Goal: Use online tool/utility: Utilize a website feature to perform a specific function

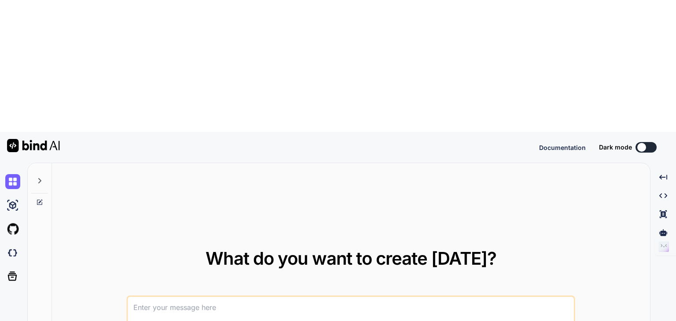
type textarea "x"
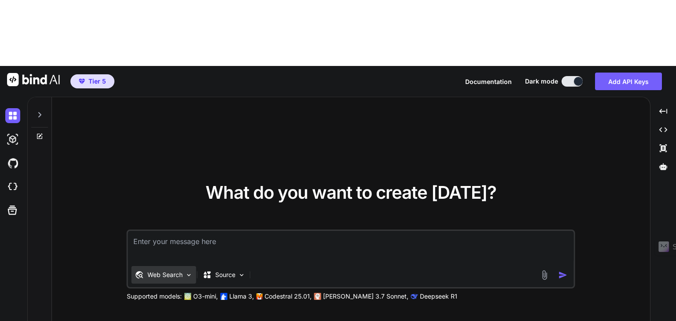
click at [183, 266] on div "Web Search" at bounding box center [164, 275] width 65 height 18
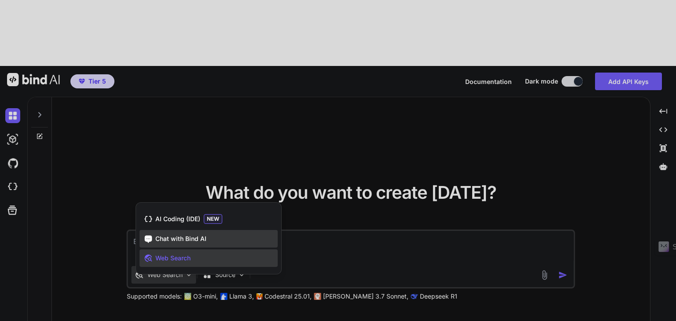
click at [169, 235] on span "Chat with Bind AI" at bounding box center [180, 239] width 51 height 9
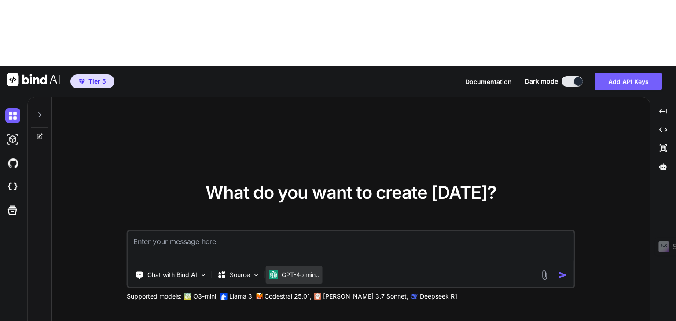
click at [317, 271] on p "GPT-4o min.." at bounding box center [300, 275] width 37 height 9
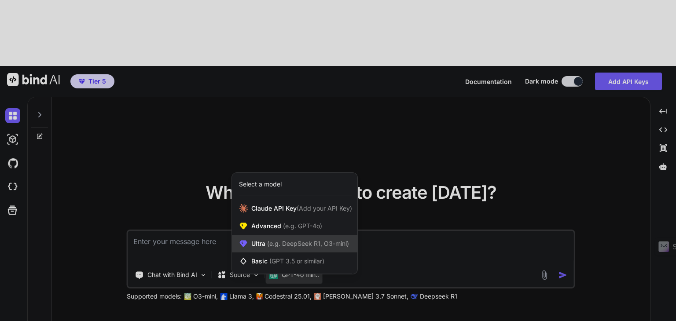
click at [291, 235] on div "Ultra (e.g. DeepSeek R1, O3-mini)" at bounding box center [294, 244] width 125 height 18
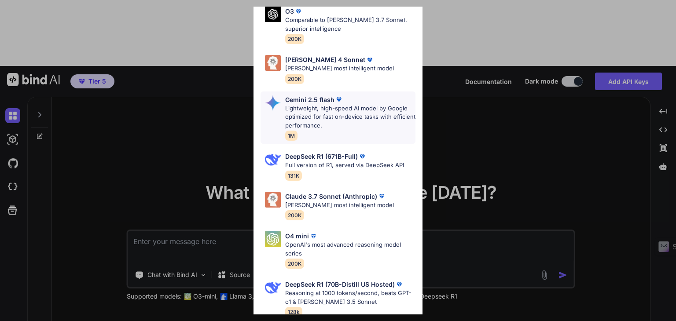
scroll to position [114, 0]
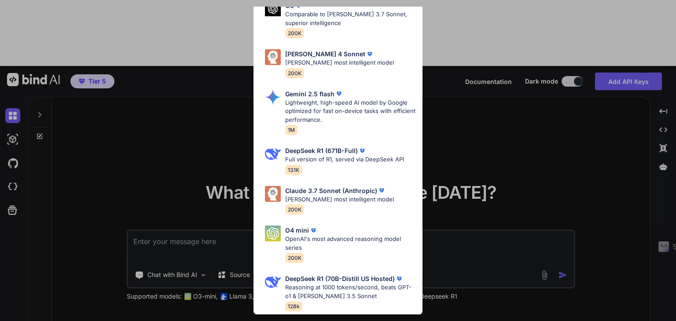
click at [180, 276] on div "Ultra Models Gemini 2.5 Pro Google's advanced multimodal AI model capable of un…" at bounding box center [338, 160] width 676 height 321
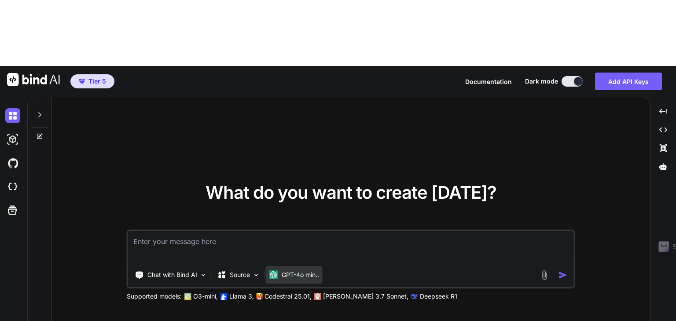
click at [289, 271] on p "GPT-4o min.." at bounding box center [300, 275] width 37 height 9
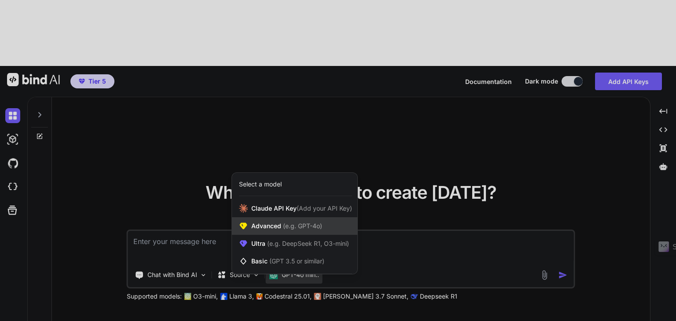
click at [272, 222] on span "Advanced (e.g. GPT-4o)" at bounding box center [286, 226] width 71 height 9
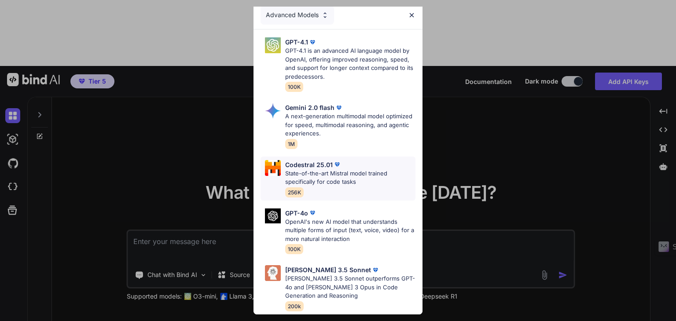
scroll to position [12, 0]
click at [203, 286] on div "Advanced Models GPT-4.1 GPT-4.1 is an advanced AI language model by OpenAI, off…" at bounding box center [338, 160] width 676 height 321
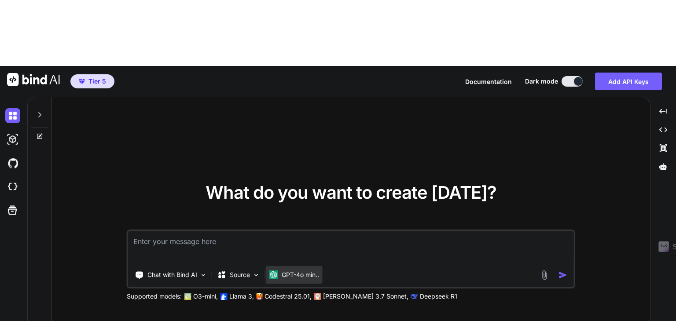
click at [285, 266] on div "GPT-4o min.." at bounding box center [294, 275] width 57 height 18
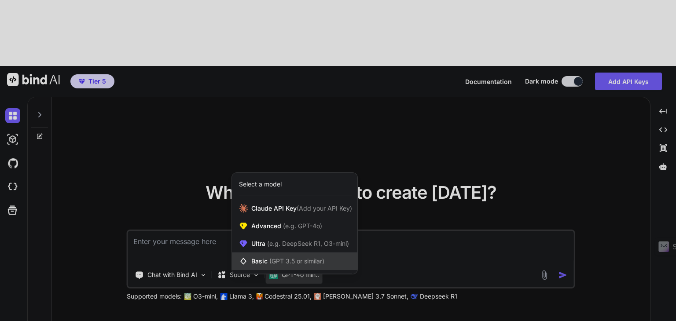
click at [284, 258] on span "(GPT 3.5 or similar)" at bounding box center [296, 261] width 55 height 7
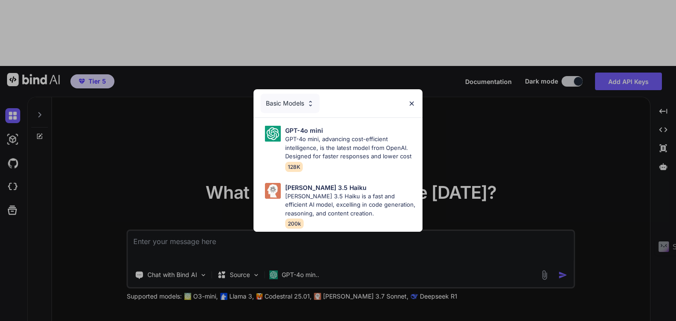
click at [234, 257] on div "Basic Models GPT-4o mini GPT-4o mini, advancing cost-efficient intelligence, is…" at bounding box center [338, 160] width 676 height 321
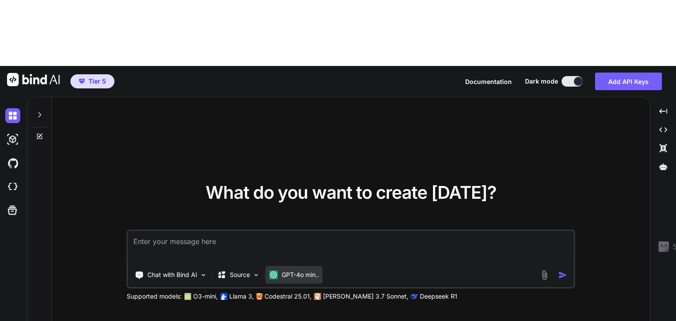
click at [287, 266] on div "GPT-4o min.." at bounding box center [294, 275] width 57 height 18
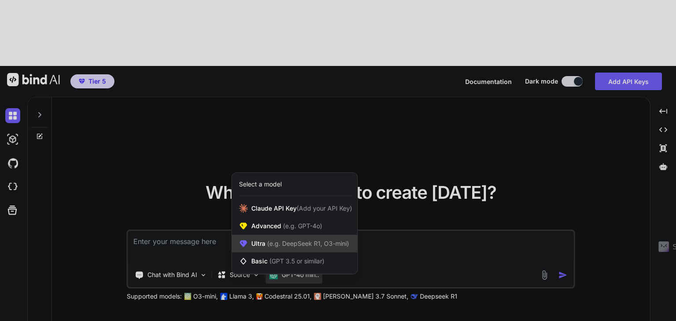
click at [269, 235] on div "Ultra (e.g. DeepSeek R1, O3-mini)" at bounding box center [294, 244] width 125 height 18
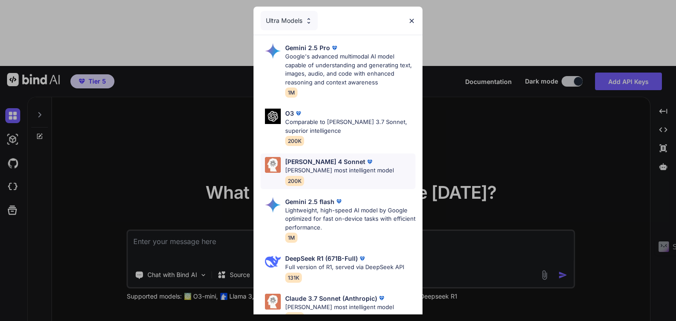
click at [381, 177] on div "Claude 4 Sonnet Claude's most intelligent model 200K" at bounding box center [338, 172] width 155 height 36
type textarea "x"
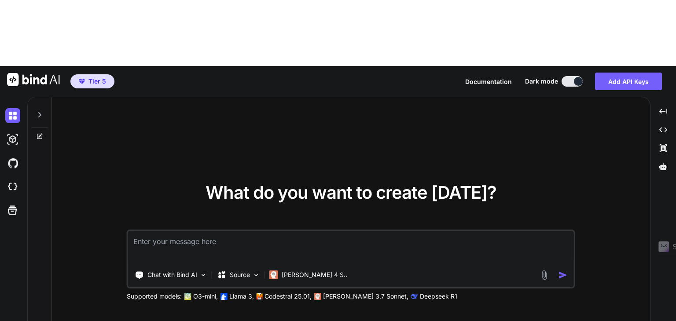
click at [175, 231] on textarea at bounding box center [351, 247] width 446 height 33
type textarea "I"
type textarea "x"
type textarea "Ic"
type textarea "x"
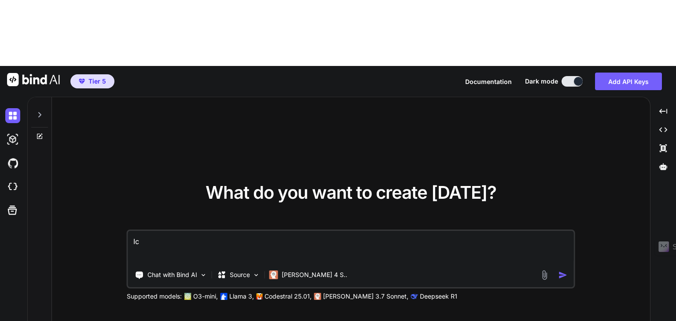
type textarea "Ich"
type textarea "x"
type textarea "Ich"
type textarea "x"
type textarea "Ich w"
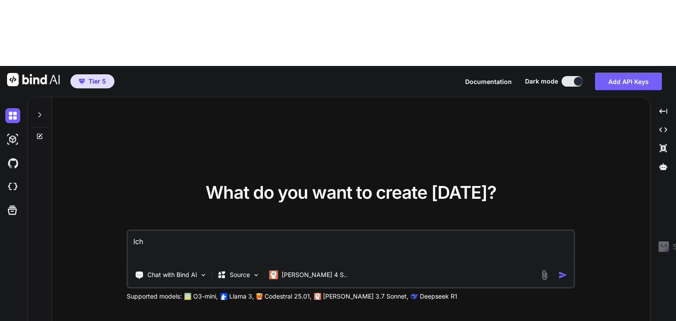
type textarea "x"
type textarea "Ich wi"
type textarea "x"
type textarea "Ich wil"
type textarea "x"
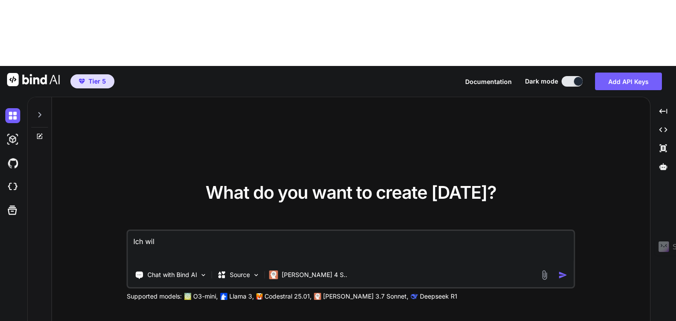
type textarea "Ich will"
type textarea "x"
type textarea "Ich will"
type textarea "x"
type textarea "Ich will"
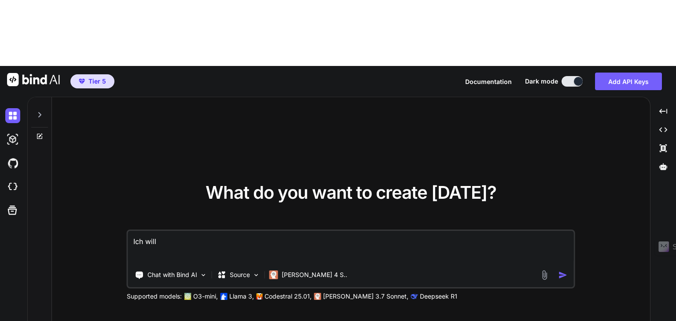
type textarea "x"
type textarea "Ich wil"
type textarea "x"
type textarea "Ich wi"
type textarea "x"
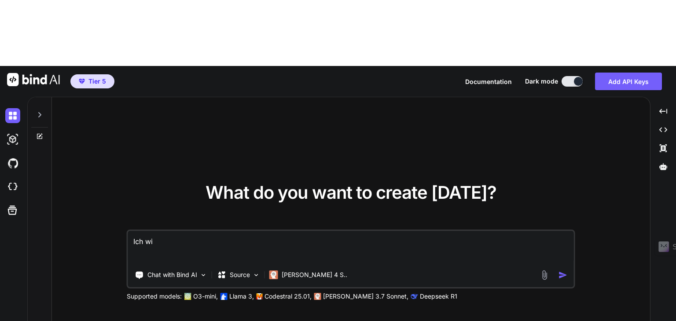
type textarea "Ich w"
type textarea "x"
type textarea "Ich"
type textarea "x"
type textarea "Ich"
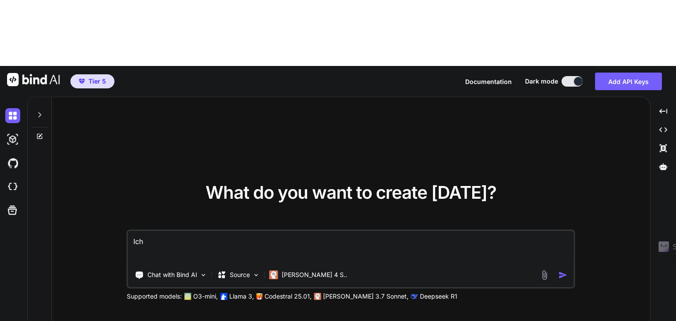
type textarea "x"
type textarea "Ic"
type textarea "x"
type textarea "I"
type textarea "x"
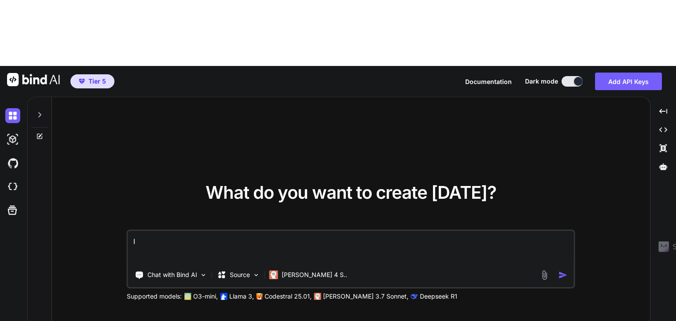
type textarea "x"
type textarea "S"
type textarea "x"
type textarea "SC"
type textarea "x"
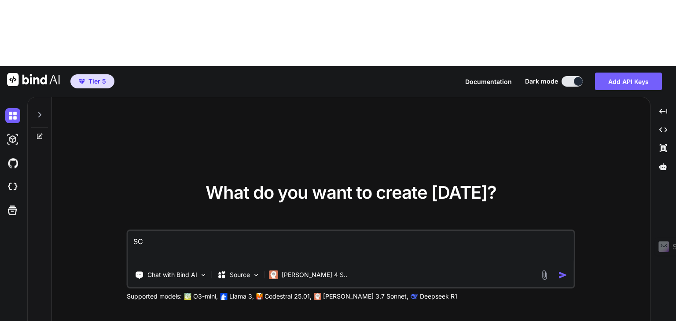
type textarea "SCh"
type textarea "x"
type textarea "SChr"
type textarea "x"
type textarea "SChre"
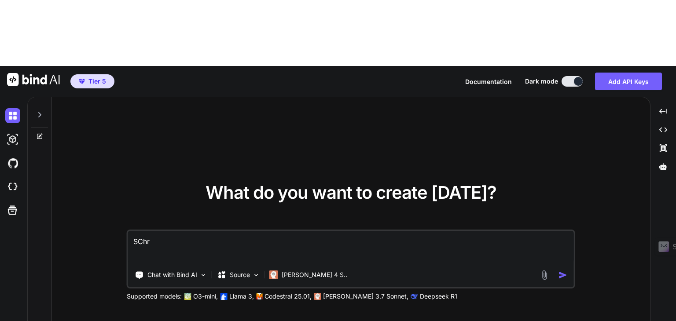
type textarea "x"
type textarea "SChr"
type textarea "x"
type textarea "SCh"
type textarea "x"
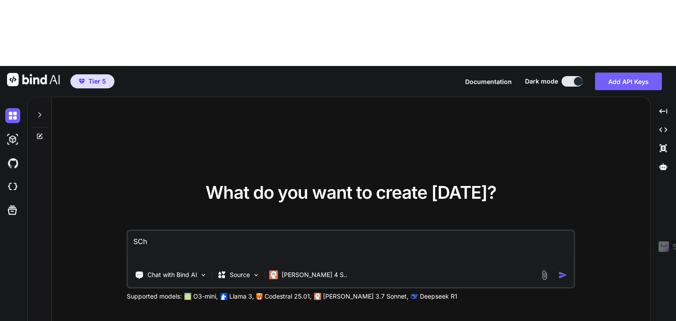
type textarea "SC"
type textarea "x"
type textarea "S"
type textarea "x"
click at [163, 235] on div "What do you want to create today? Chat with Bind AI Source Claude 4 S.. Support…" at bounding box center [351, 242] width 598 height 291
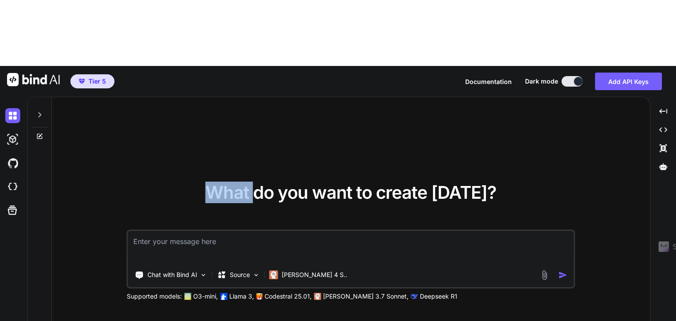
click at [163, 235] on div "What do you want to create today? Chat with Bind AI Source Claude 4 S.. Support…" at bounding box center [351, 242] width 598 height 291
click at [667, 122] on div "Created with Pixso." at bounding box center [663, 129] width 18 height 15
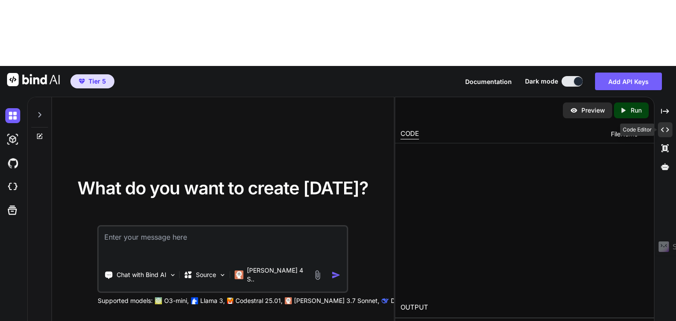
type textarea "x"
click at [148, 227] on textarea at bounding box center [223, 243] width 248 height 33
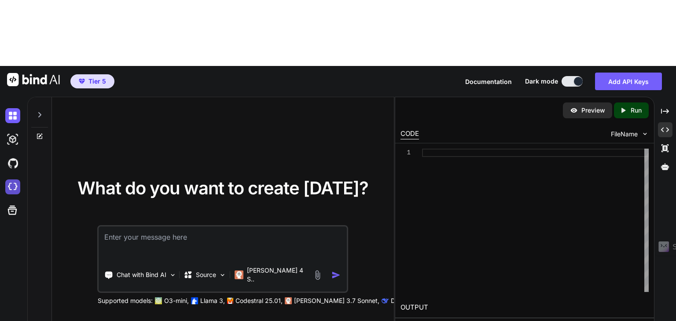
click at [15, 180] on img at bounding box center [12, 187] width 15 height 15
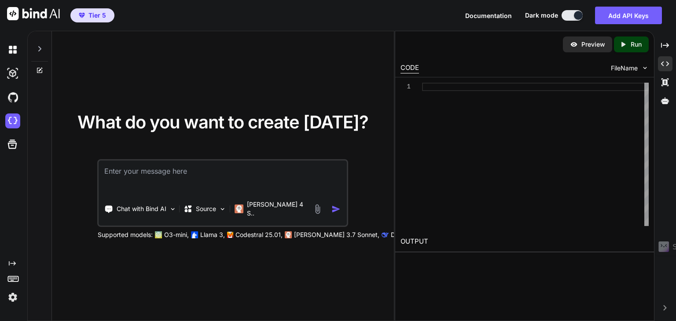
click at [130, 180] on textarea at bounding box center [223, 177] width 248 height 33
type textarea "Hast du Zugriff auf den vorhandenen Code von Projekt "familyappzero"?"
click at [224, 212] on img at bounding box center [222, 209] width 7 height 7
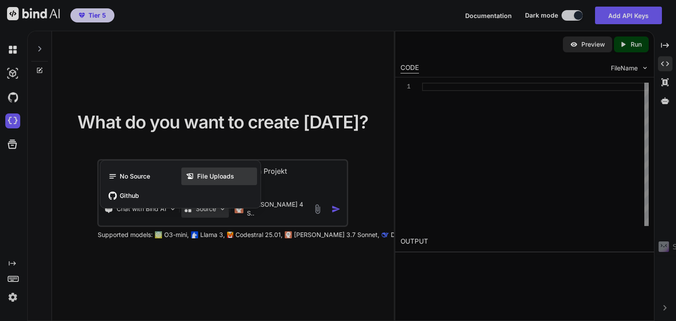
click at [197, 177] on span "File Uploads" at bounding box center [215, 176] width 37 height 9
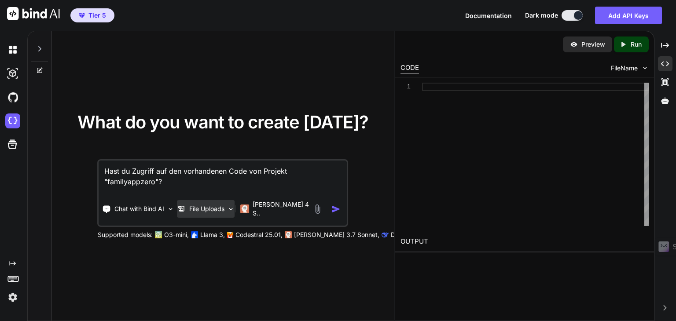
click at [225, 210] on p "File Uploads" at bounding box center [206, 209] width 35 height 9
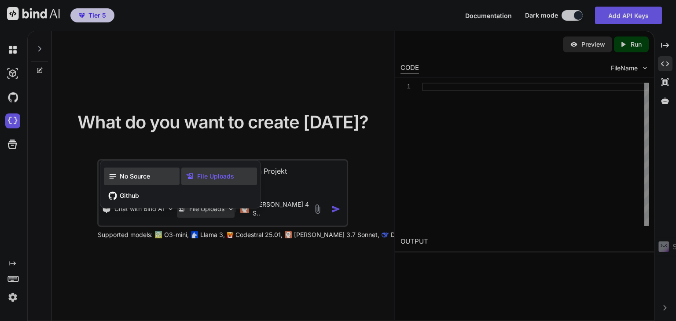
click at [140, 180] on span "No Source" at bounding box center [135, 176] width 30 height 9
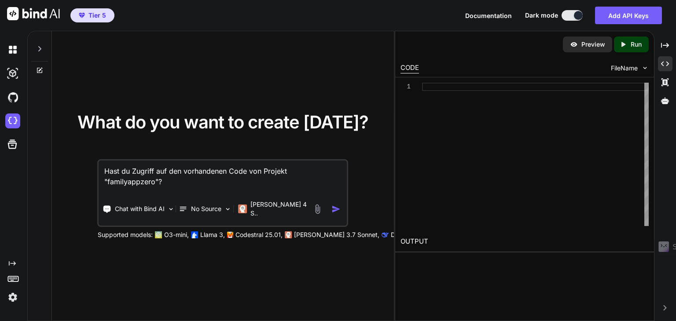
click at [183, 185] on textarea "Hast du Zugriff auf den vorhandenen Code von Projekt "familyappzero"?" at bounding box center [223, 177] width 248 height 33
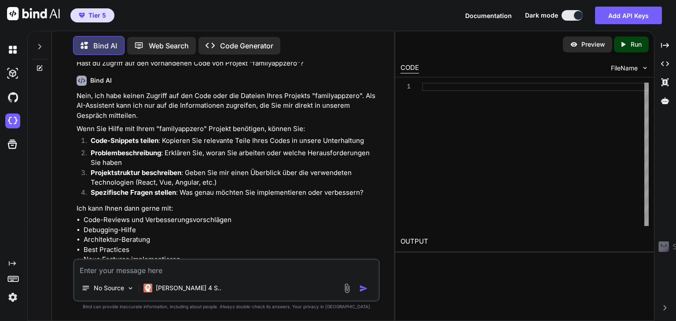
scroll to position [44, 0]
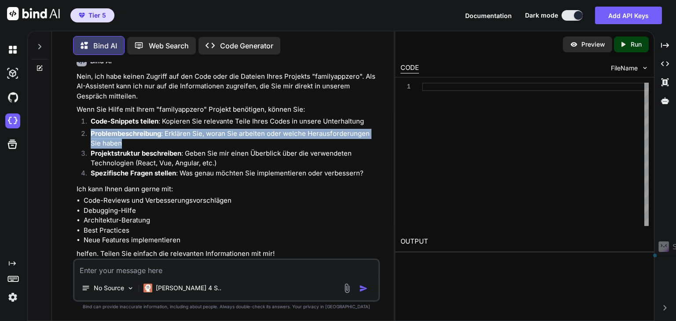
drag, startPoint x: 88, startPoint y: 129, endPoint x: 149, endPoint y: 141, distance: 61.8
click at [149, 141] on li "Problembeschreibung : Erklären Sie, woran Sie arbeiten oder welche Herausforder…" at bounding box center [231, 139] width 295 height 20
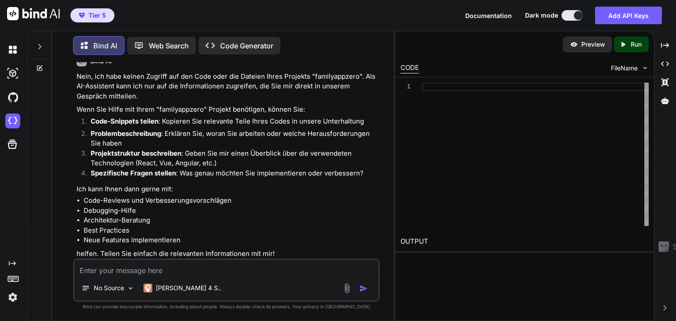
click at [135, 177] on strong "Spezifische Fragen stellen" at bounding box center [133, 173] width 85 height 8
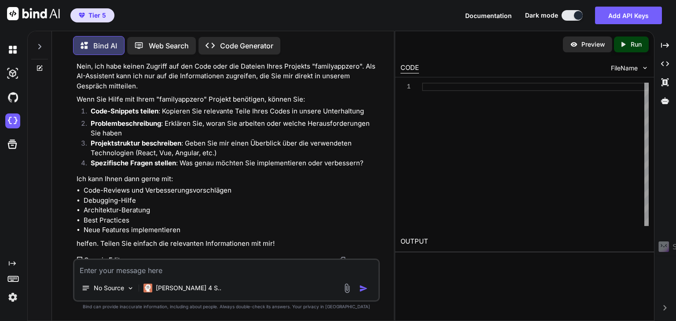
scroll to position [59, 0]
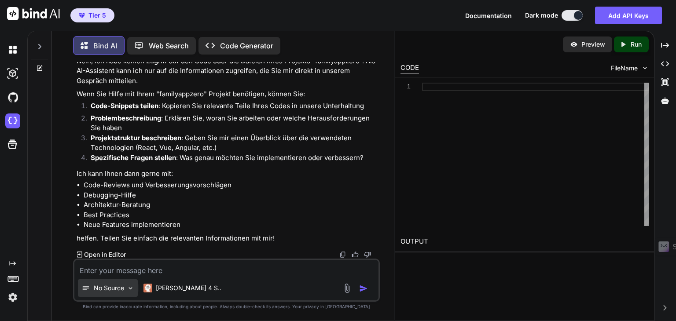
click at [129, 290] on img at bounding box center [130, 288] width 7 height 7
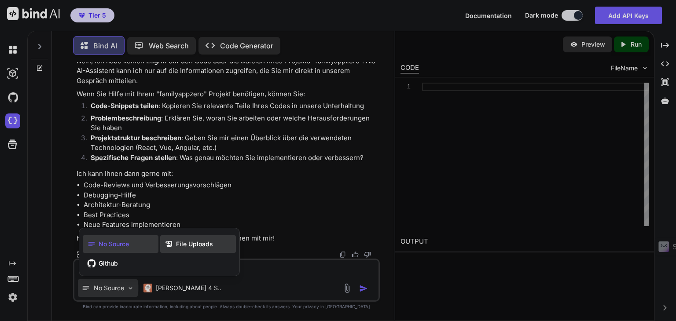
click at [176, 246] on span "File Uploads" at bounding box center [194, 244] width 37 height 9
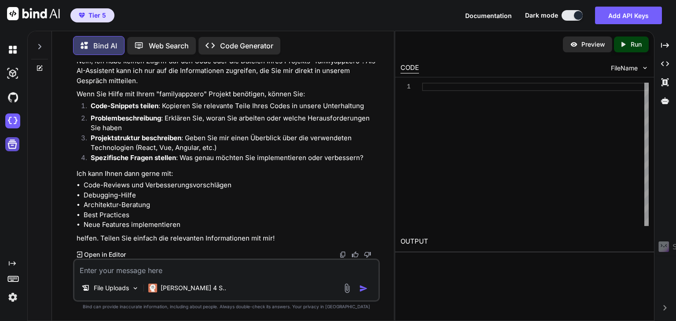
click at [12, 147] on icon at bounding box center [12, 144] width 12 height 12
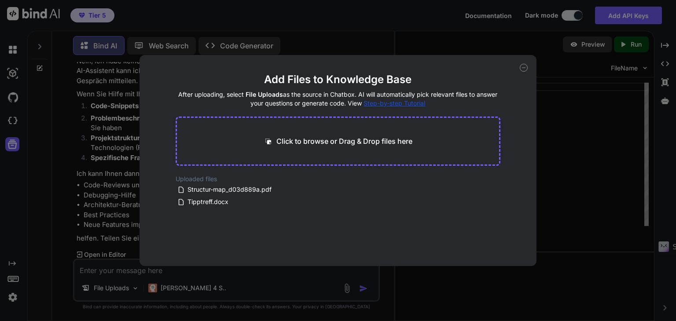
click at [359, 144] on p "Click to browse or Drag & Drop files here" at bounding box center [344, 141] width 136 height 11
click at [522, 70] on icon at bounding box center [524, 68] width 8 height 8
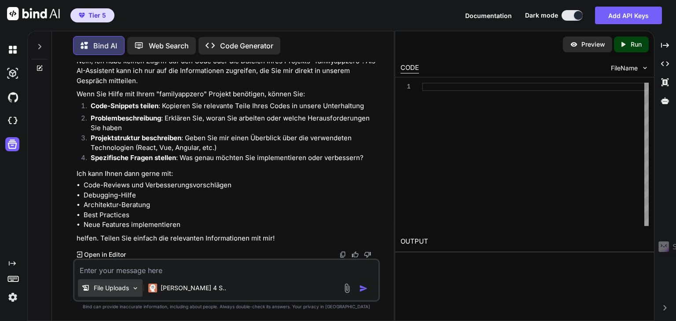
click at [125, 289] on p "File Uploads" at bounding box center [111, 288] width 35 height 9
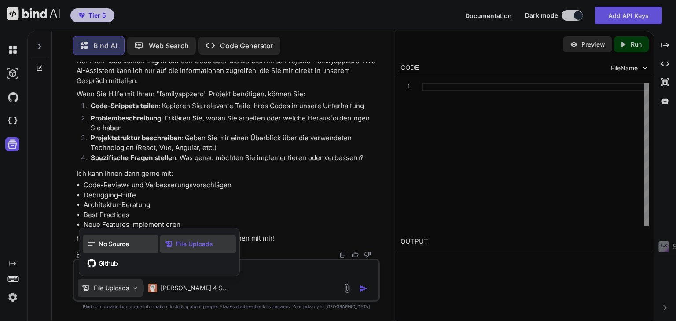
click at [107, 250] on div "No Source" at bounding box center [121, 245] width 76 height 18
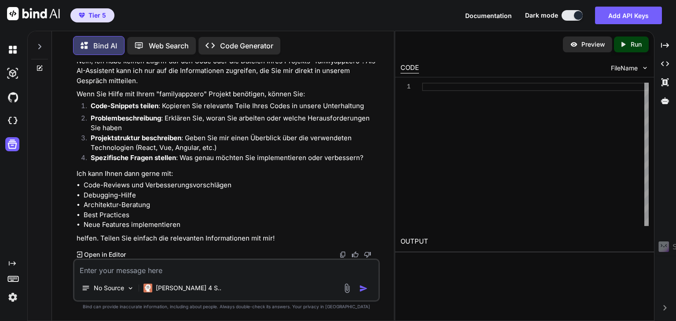
click at [89, 266] on textarea at bounding box center [226, 268] width 304 height 16
click at [109, 292] on p "No Source" at bounding box center [109, 288] width 30 height 9
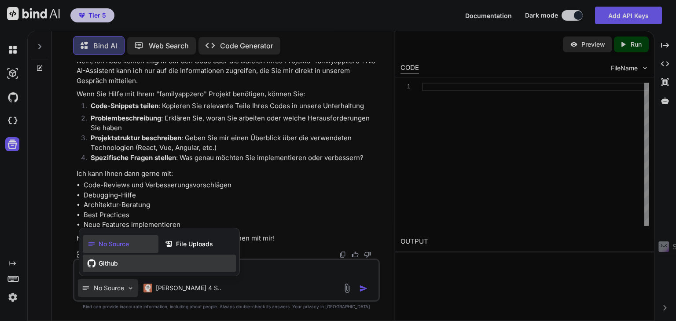
click at [108, 267] on span "Github" at bounding box center [108, 263] width 19 height 9
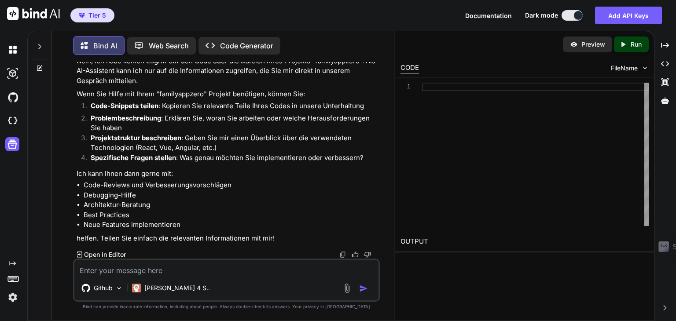
click at [100, 269] on textarea at bounding box center [226, 268] width 304 height 16
click at [39, 65] on icon at bounding box center [39, 68] width 7 height 7
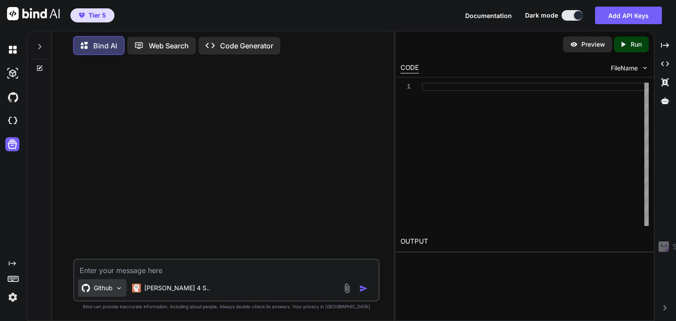
click at [122, 285] on img at bounding box center [118, 288] width 7 height 7
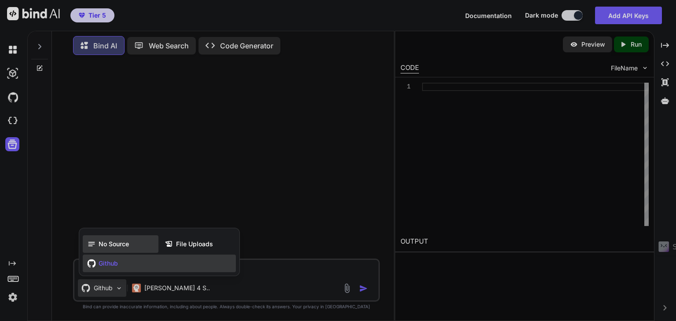
click at [106, 240] on span "No Source" at bounding box center [114, 244] width 30 height 9
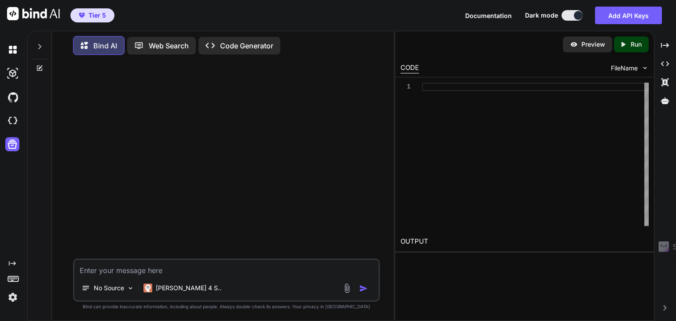
click at [136, 264] on textarea at bounding box center [226, 268] width 304 height 16
click at [136, 265] on textarea at bounding box center [226, 268] width 304 height 16
paste textarea "# 🏠 **Familien-Betreuungsapp - Vollständiger Development Prompt** ## **Projekt-…"
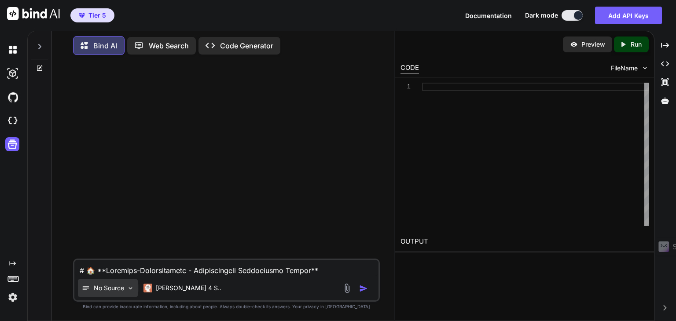
scroll to position [2241, 0]
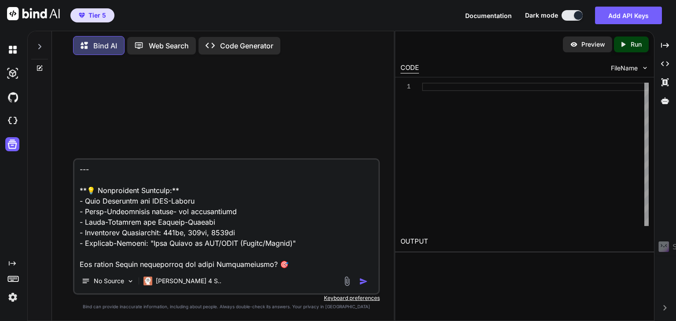
type textarea "# 🏠 **Familien-Betreuungsapp - Vollständiger Development Prompt** ## **Projekt-…"
click at [363, 284] on img "button" at bounding box center [363, 281] width 9 height 9
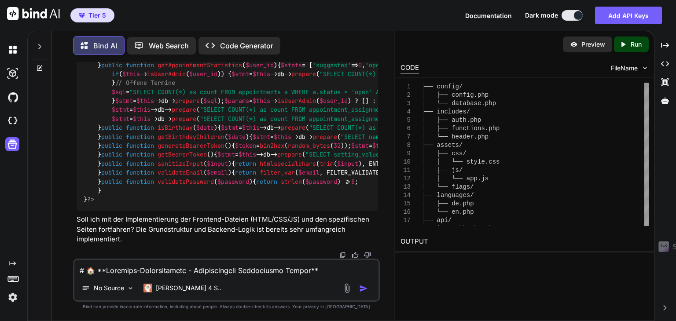
scroll to position [7762, 0]
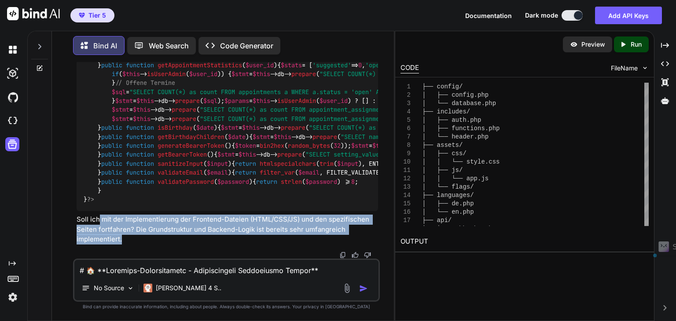
drag, startPoint x: 97, startPoint y: 214, endPoint x: 242, endPoint y: 241, distance: 147.9
click at [167, 234] on p "Soll ich mit der Implementierung der Frontend-Dateien (HTML/CSS/JS) und den spe…" at bounding box center [228, 230] width 302 height 30
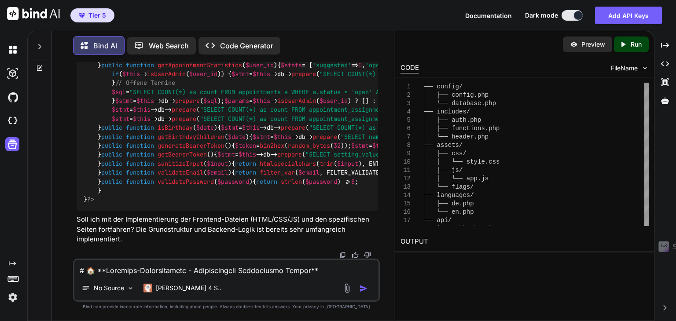
click at [97, 272] on textarea at bounding box center [226, 268] width 304 height 16
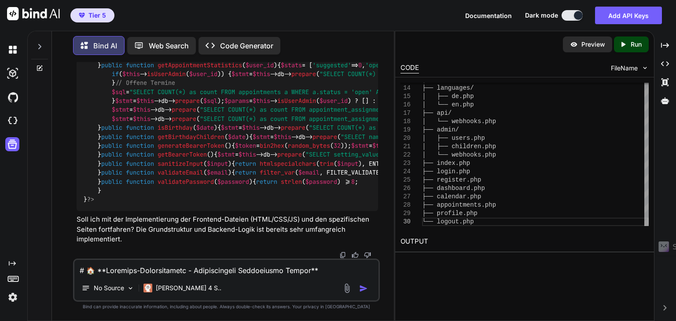
scroll to position [7189, 0]
click at [638, 68] on div "FileName" at bounding box center [630, 68] width 38 height 9
click at [646, 69] on img at bounding box center [644, 67] width 7 height 7
click at [623, 69] on span "FileName" at bounding box center [624, 68] width 27 height 9
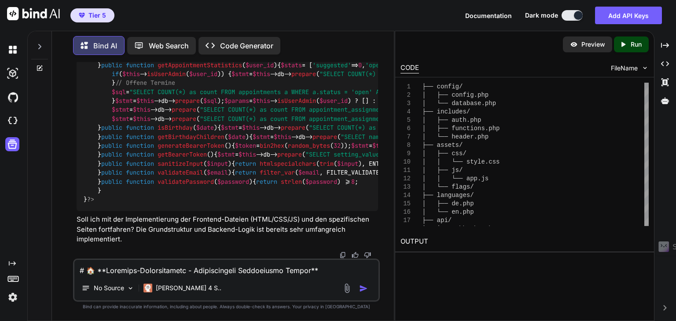
click at [627, 70] on span "FileName" at bounding box center [624, 68] width 27 height 9
click at [405, 67] on div "CODE" at bounding box center [410, 68] width 18 height 11
click at [444, 217] on div "│ └── flags/ ├── languages/ │ ├── de.php │ └── en.php ├── api/ │ └── webhooks.p…" at bounding box center [535, 208] width 227 height 251
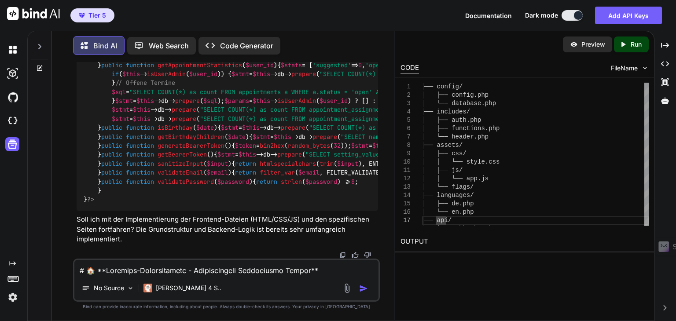
click at [416, 240] on h2 "OUTPUT" at bounding box center [524, 242] width 259 height 21
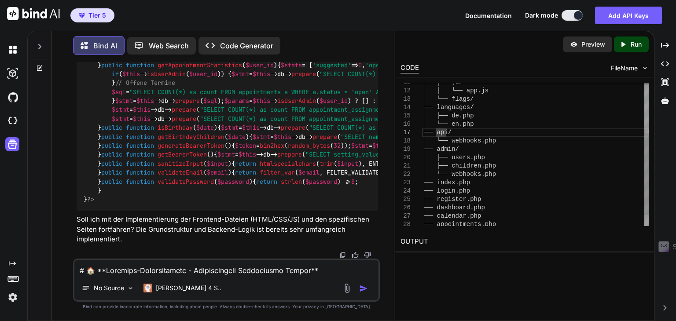
click at [471, 174] on div "│ └── flags/ ├── languages/ │ ├── de.php │ └── en.php ├── api/ │ └── webhooks.p…" at bounding box center [535, 120] width 227 height 251
click at [500, 174] on div "│ └── flags/ ├── languages/ │ ├── de.php │ └── en.php ├── api/ │ └── webhooks.p…" at bounding box center [535, 120] width 227 height 251
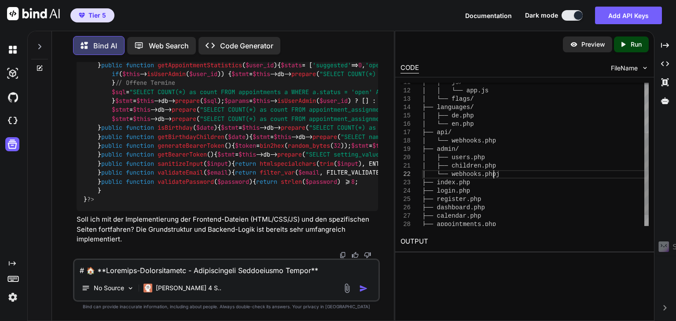
type textarea "│ ├── children.php │ └── webhooks.php ├── index.php ├── login.php ├── register.…"
click at [220, 41] on p "Code Generator" at bounding box center [246, 46] width 53 height 11
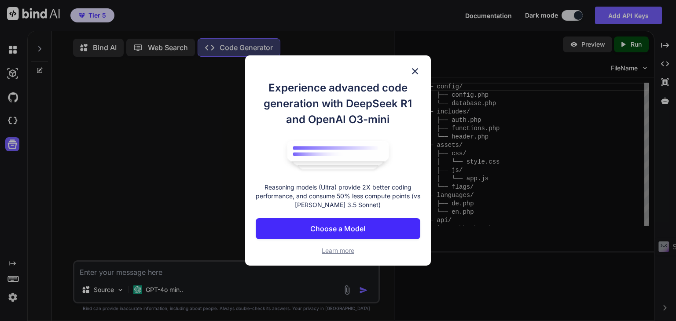
click at [323, 224] on p "Choose a Model" at bounding box center [337, 229] width 55 height 11
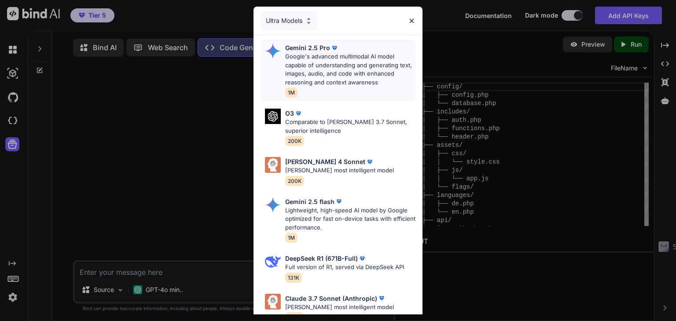
click at [319, 71] on p "Google's advanced multimodal AI model capable of understanding and generating t…" at bounding box center [350, 69] width 130 height 34
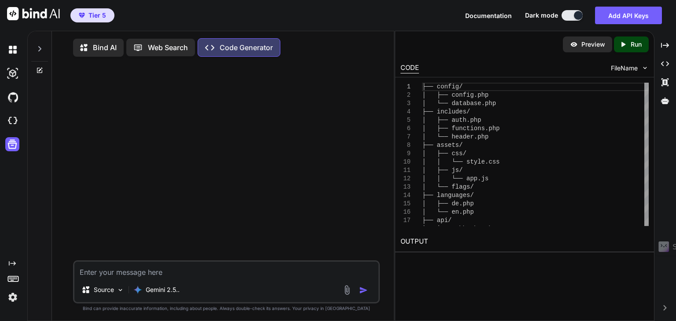
click at [112, 276] on textarea at bounding box center [226, 270] width 304 height 16
paste textarea "# 🏠 **Familien-Betreuungsapp - Vollständiger Development Prompt** ## **Projekt-…"
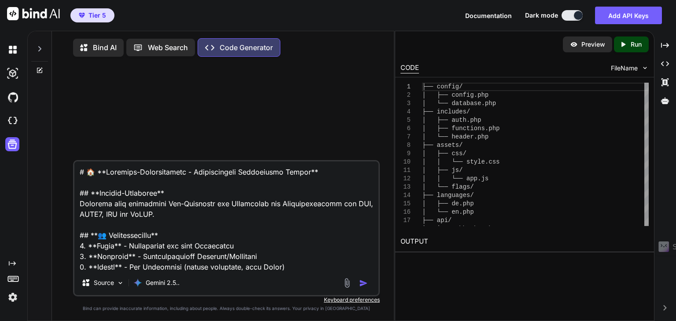
scroll to position [2241, 0]
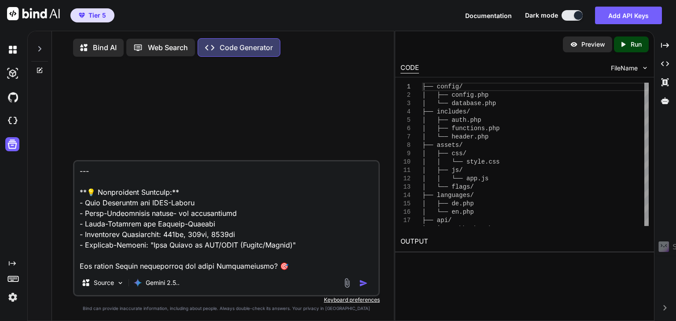
type textarea "# 🏠 **Familien-Betreuungsapp - Vollständiger Development Prompt** ## **Projekt-…"
click at [365, 282] on img "button" at bounding box center [363, 283] width 9 height 9
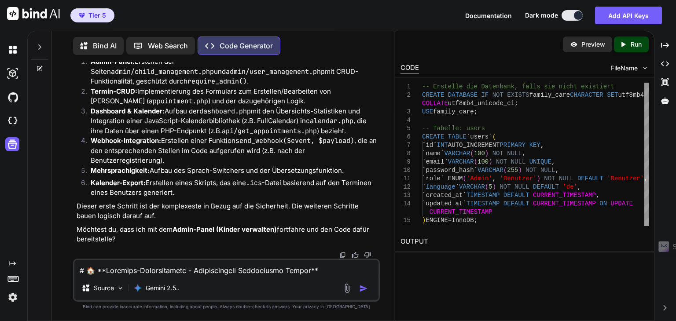
scroll to position [4796, 0]
click at [665, 103] on icon at bounding box center [665, 100] width 8 height 7
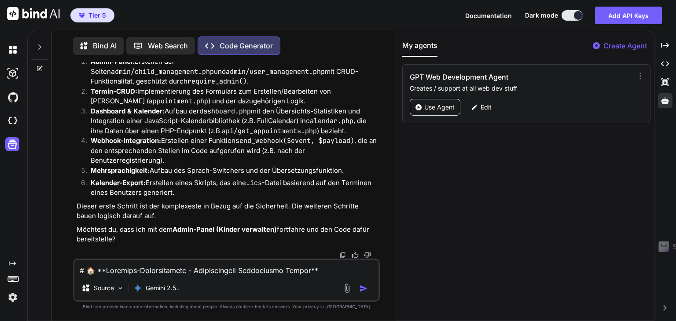
click at [627, 46] on p "Create Agent" at bounding box center [626, 46] width 44 height 11
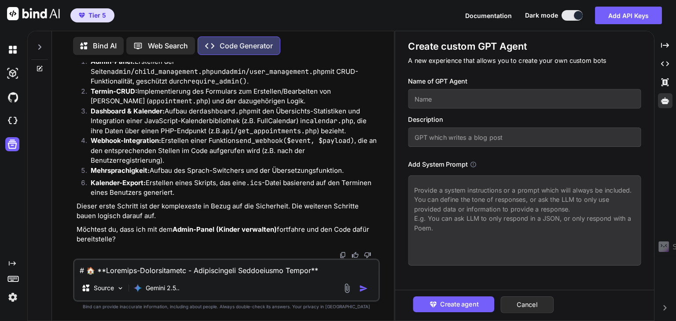
click at [483, 198] on textarea at bounding box center [524, 221] width 233 height 90
click at [666, 103] on icon at bounding box center [665, 100] width 8 height 7
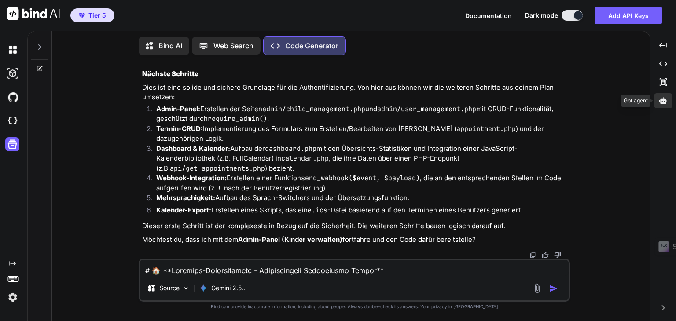
click at [666, 103] on icon at bounding box center [663, 100] width 8 height 7
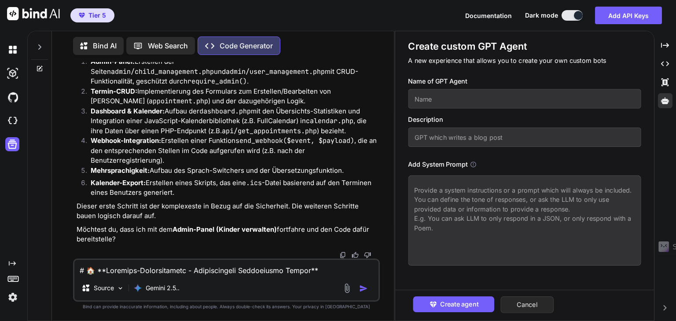
click at [539, 309] on button "Cancel" at bounding box center [527, 305] width 53 height 17
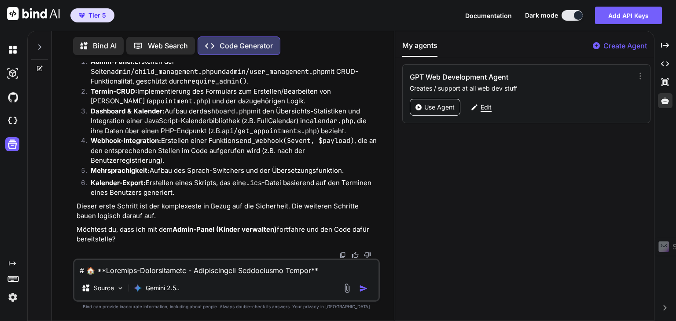
click at [482, 107] on p "Edit" at bounding box center [486, 107] width 11 height 9
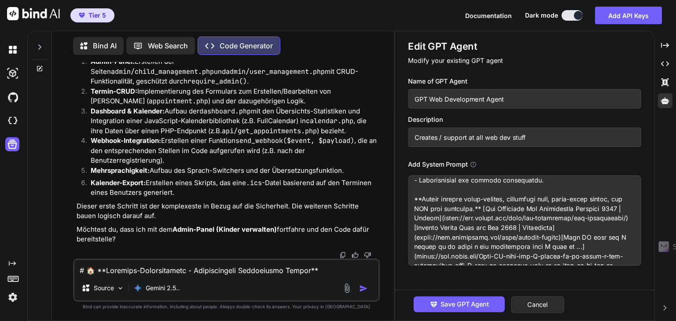
scroll to position [862, 0]
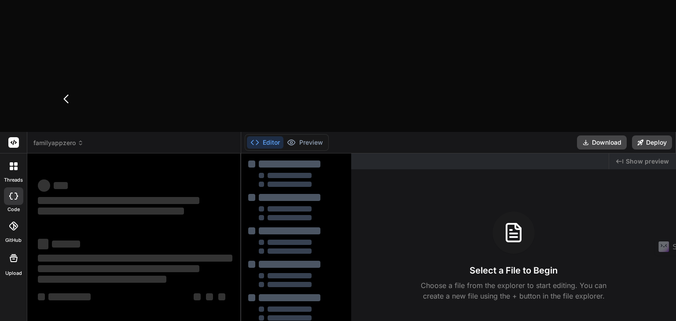
drag, startPoint x: 570, startPoint y: 160, endPoint x: 610, endPoint y: 160, distance: 40.5
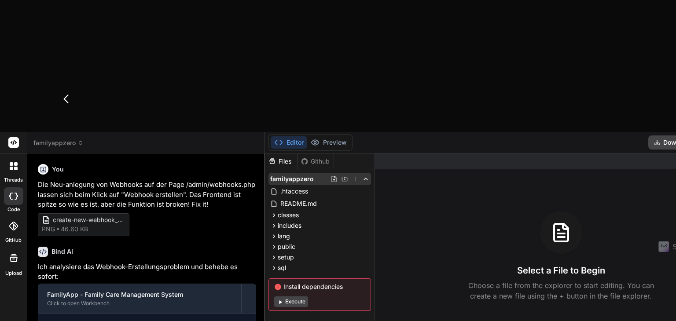
click at [352, 176] on icon at bounding box center [355, 179] width 7 height 7
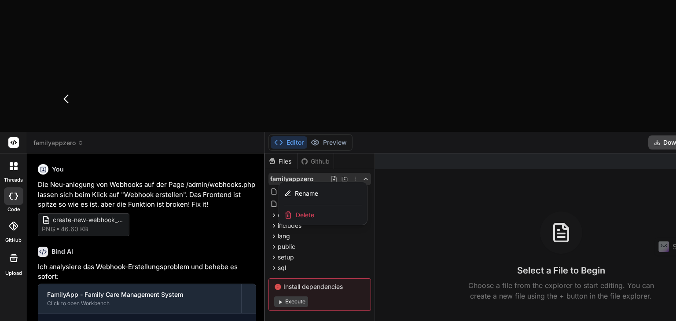
click at [136, 180] on p "Die Neu-anlegung von Webhooks auf der Page /admin/webhooks.php lassen sich beim…" at bounding box center [147, 195] width 218 height 30
click at [328, 154] on div at bounding box center [506, 304] width 482 height 300
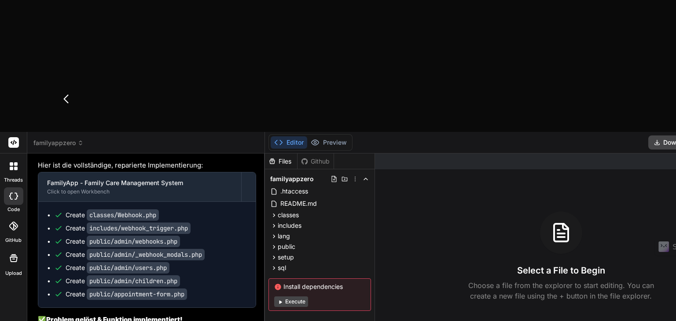
scroll to position [2245, 0]
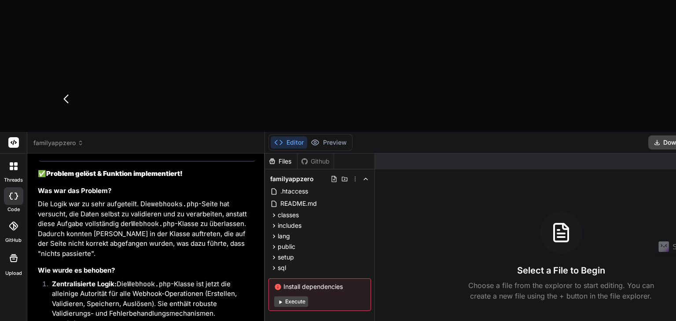
click at [12, 217] on div at bounding box center [13, 226] width 19 height 19
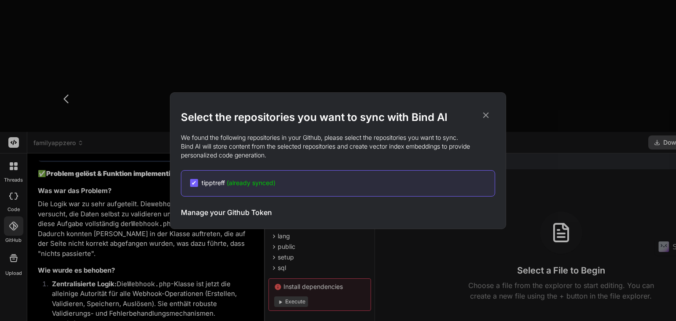
click at [50, 107] on div "Select the repositories you want to sync with Bind AI We found the following re…" at bounding box center [338, 160] width 676 height 321
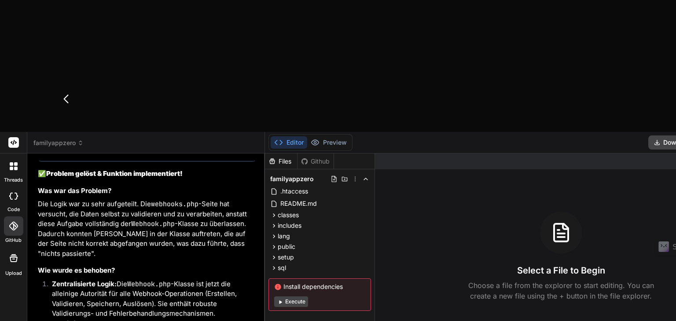
click at [18, 253] on icon at bounding box center [13, 258] width 11 height 11
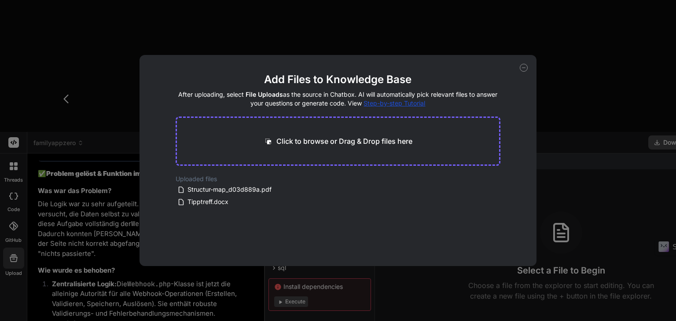
click at [100, 86] on div "Add Files to Knowledge Base After uploading, select File Uploads as the source …" at bounding box center [338, 160] width 676 height 321
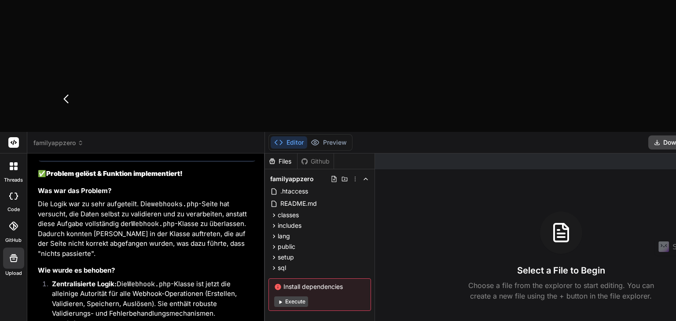
click at [13, 157] on div at bounding box center [13, 166] width 18 height 18
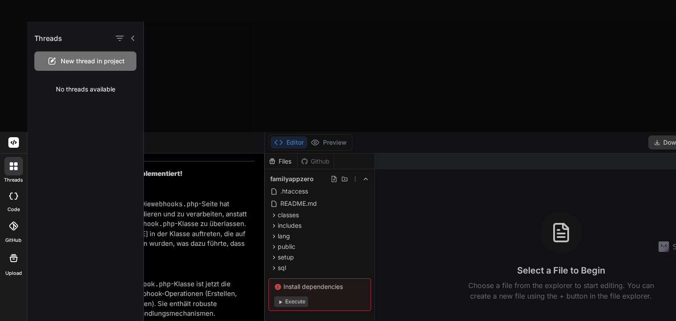
click at [13, 188] on div at bounding box center [13, 197] width 19 height 18
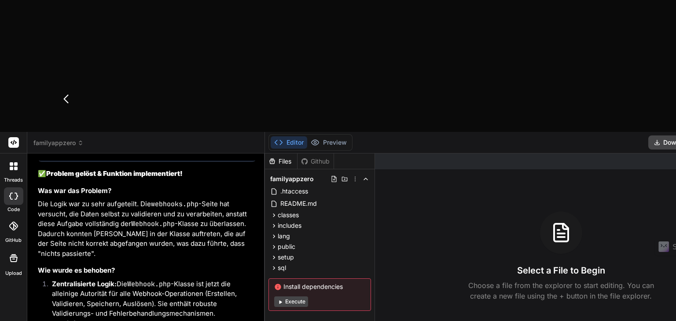
click at [10, 217] on div at bounding box center [13, 226] width 19 height 19
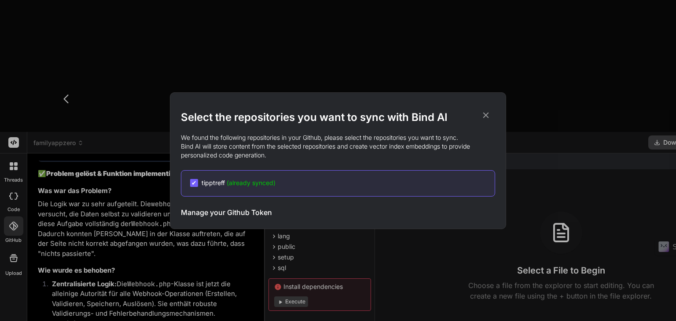
click at [11, 63] on div "Select the repositories you want to sync with Bind AI We found the following re…" at bounding box center [338, 160] width 676 height 321
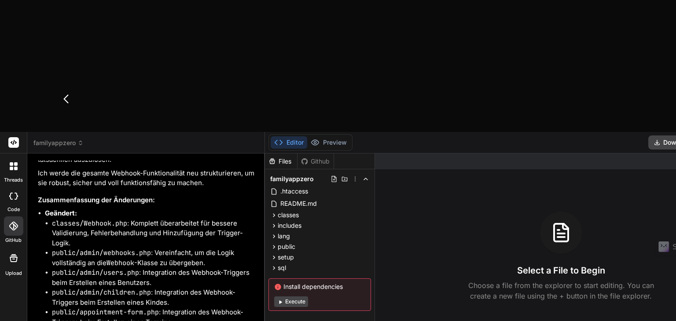
scroll to position [1365, 0]
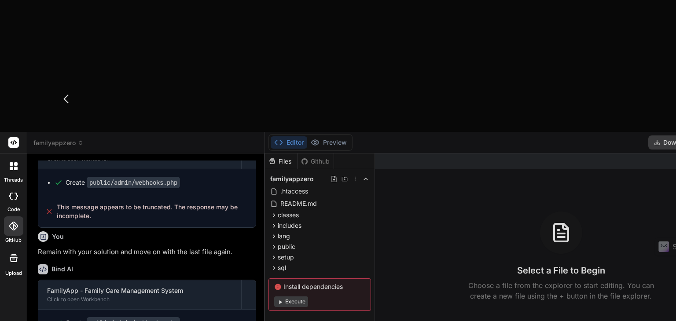
click at [116, 275] on div at bounding box center [338, 160] width 676 height 321
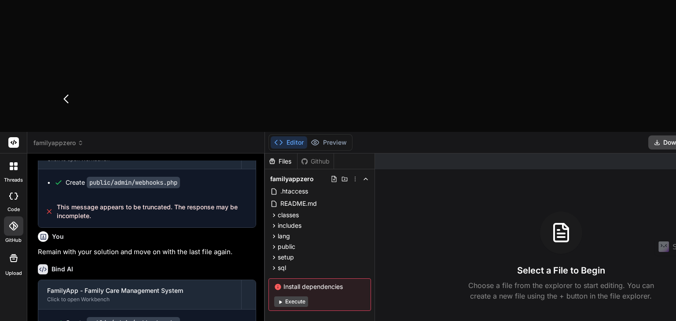
type textarea "x"
drag, startPoint x: 116, startPoint y: 277, endPoint x: 99, endPoint y: 281, distance: 17.6
